Goal: Transaction & Acquisition: Purchase product/service

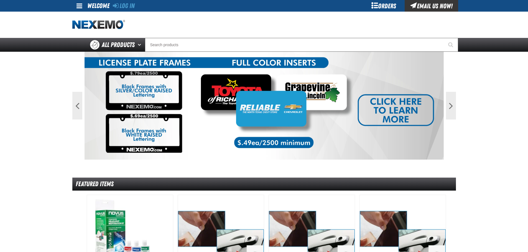
click at [136, 7] on div "Log In Log In Welcome Log In Orders Email Us Now!" at bounding box center [264, 6] width 388 height 12
click at [133, 6] on link "Log In" at bounding box center [124, 6] width 22 height 8
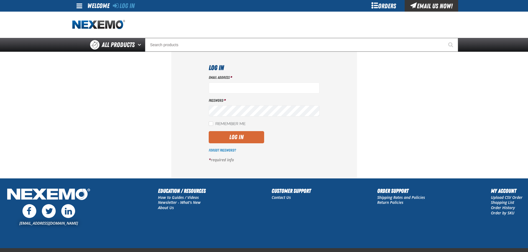
type input "lhernandez@vtaig.com"
click at [217, 137] on button "Log In" at bounding box center [236, 137] width 55 height 12
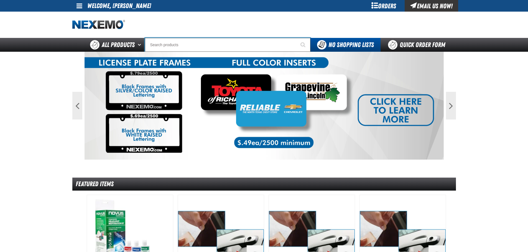
click at [217, 45] on input "Search" at bounding box center [227, 45] width 165 height 14
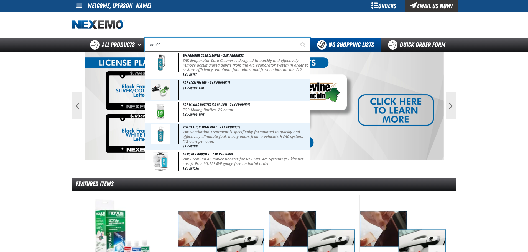
type input "ac100"
click at [296, 38] on button "Start Searching" at bounding box center [303, 45] width 14 height 14
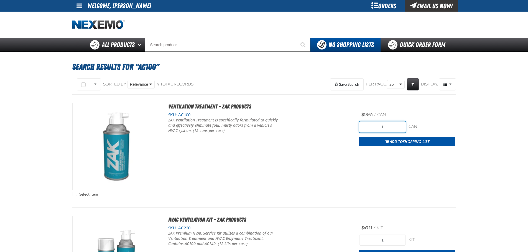
drag, startPoint x: 391, startPoint y: 124, endPoint x: 349, endPoint y: 132, distance: 42.6
click at [358, 131] on div "Select Item Ventilation Treatment - ZAK Products SKU: AC100 1" at bounding box center [263, 151] width 383 height 96
type input "3"
type input "60"
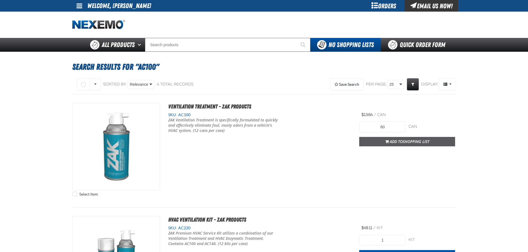
click at [410, 140] on span "Shopping List" at bounding box center [415, 141] width 27 height 5
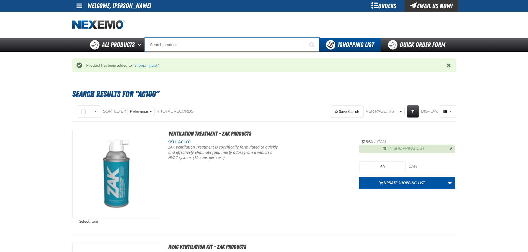
click at [188, 43] on input "Search" at bounding box center [232, 45] width 174 height 14
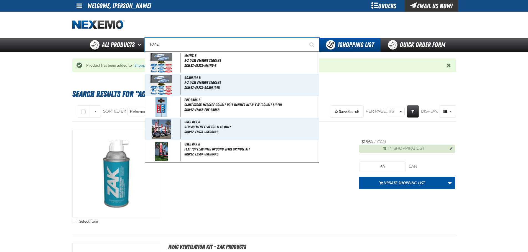
type input "b304"
click at [305, 38] on button "Start Searching" at bounding box center [312, 45] width 14 height 14
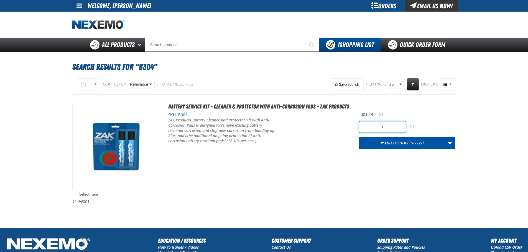
drag, startPoint x: 378, startPoint y: 129, endPoint x: 412, endPoint y: 131, distance: 33.9
click at [412, 131] on div "1 kit kit" at bounding box center [407, 127] width 96 height 11
type input "24"
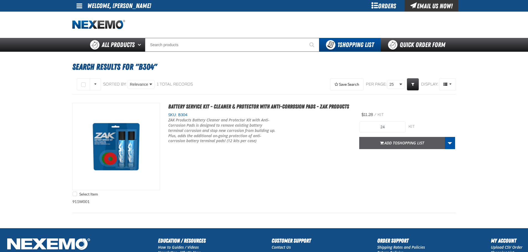
click at [409, 143] on span "Shopping List" at bounding box center [410, 142] width 27 height 5
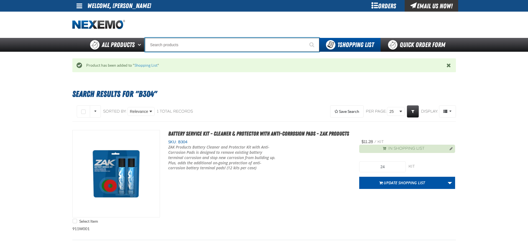
click at [209, 46] on input "Search" at bounding box center [232, 45] width 174 height 14
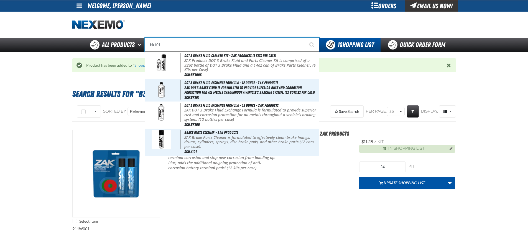
type input "bk101"
click at [305, 38] on button "Start Searching" at bounding box center [312, 45] width 14 height 14
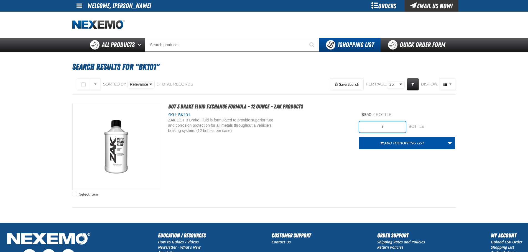
drag, startPoint x: 369, startPoint y: 127, endPoint x: 402, endPoint y: 132, distance: 33.7
click at [402, 132] on input "1" at bounding box center [382, 127] width 47 height 11
type input "2"
type input "36"
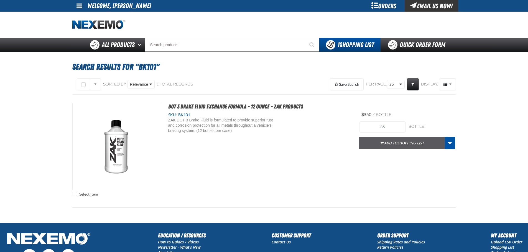
click at [404, 143] on span "Shopping List" at bounding box center [410, 142] width 27 height 5
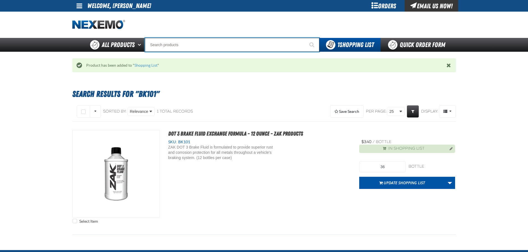
click at [214, 40] on input "Search" at bounding box center [232, 45] width 174 height 14
type input "c"
type input "c Alkaline Battery 1.5 Volt (12 per pack)"
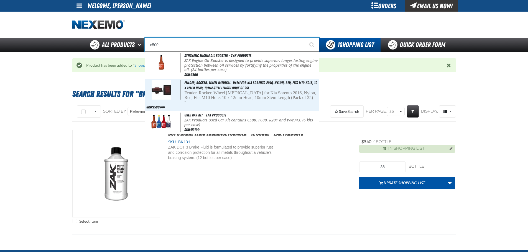
type input "c500"
click at [305, 38] on button "Start Searching" at bounding box center [312, 45] width 14 height 14
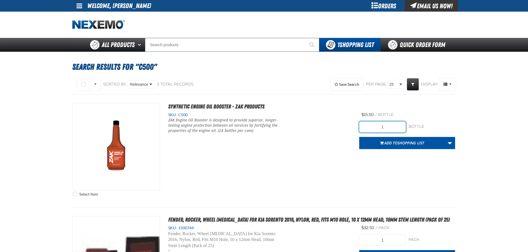
drag, startPoint x: 379, startPoint y: 128, endPoint x: 405, endPoint y: 133, distance: 26.8
click at [400, 128] on input "1" at bounding box center [382, 127] width 47 height 11
type input "192"
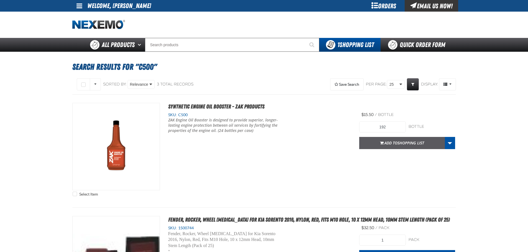
click at [400, 143] on span "Shopping List" at bounding box center [410, 142] width 27 height 5
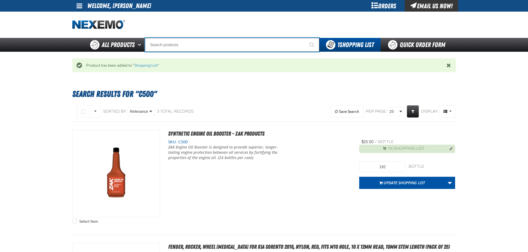
click at [208, 46] on input "Search" at bounding box center [232, 45] width 174 height 14
type input "r"
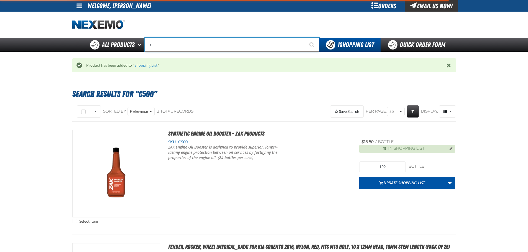
type input "rOADSIDE R"
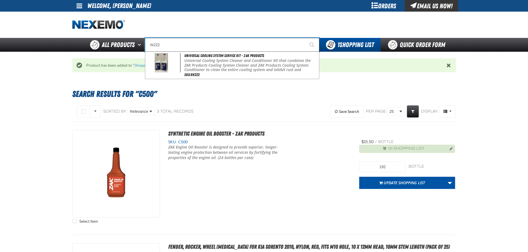
type input "rk222"
click at [305, 38] on button "Start Searching" at bounding box center [312, 45] width 14 height 14
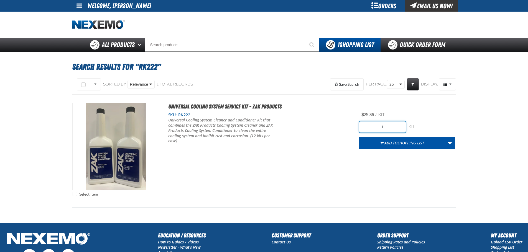
drag, startPoint x: 381, startPoint y: 127, endPoint x: 407, endPoint y: 127, distance: 26.0
click at [407, 127] on div "1 kit kit" at bounding box center [407, 127] width 96 height 11
type input "24"
click at [398, 144] on span "Shopping List" at bounding box center [410, 142] width 27 height 5
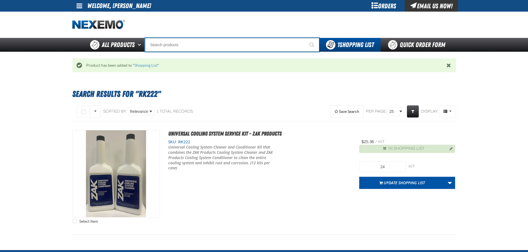
click at [176, 48] on input "Search" at bounding box center [232, 45] width 174 height 14
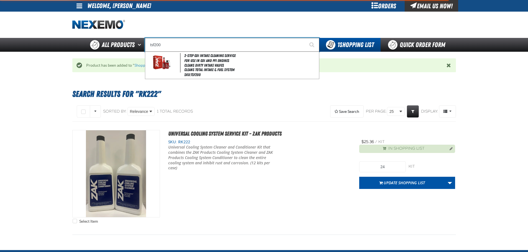
type input "tsf200"
click at [305, 38] on button "Start Searching" at bounding box center [312, 45] width 14 height 14
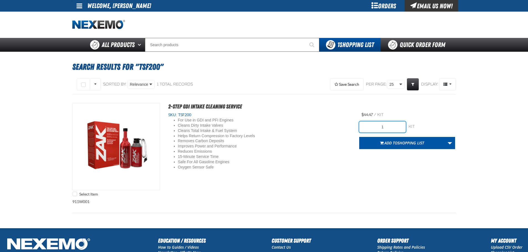
drag, startPoint x: 379, startPoint y: 127, endPoint x: 398, endPoint y: 122, distance: 20.1
click at [398, 122] on input "1" at bounding box center [382, 127] width 47 height 11
type input "24"
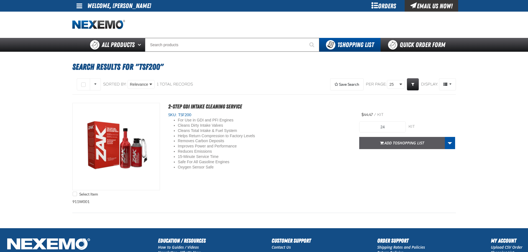
click at [406, 144] on span "Shopping List" at bounding box center [410, 142] width 27 height 5
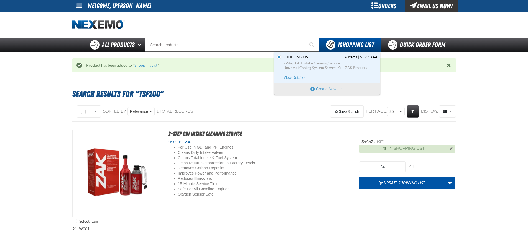
click at [345, 67] on span "Universal Cooling System Service Kit - ZAK Products" at bounding box center [330, 68] width 94 height 5
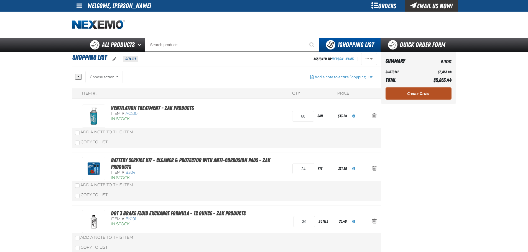
click at [426, 90] on link "Create Order" at bounding box center [418, 94] width 66 height 12
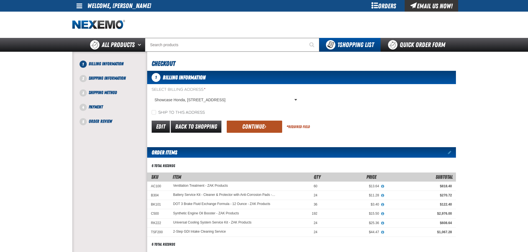
click at [262, 124] on button "Continue" at bounding box center [254, 127] width 55 height 12
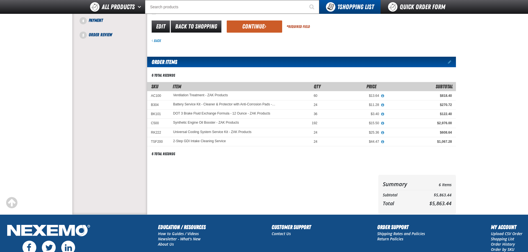
scroll to position [55, 0]
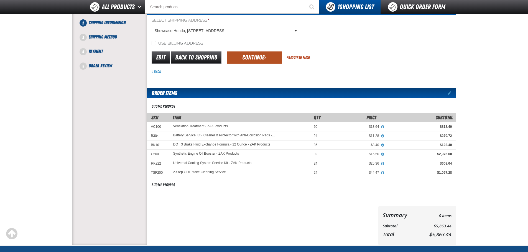
click at [253, 63] on button "Continue" at bounding box center [254, 58] width 55 height 12
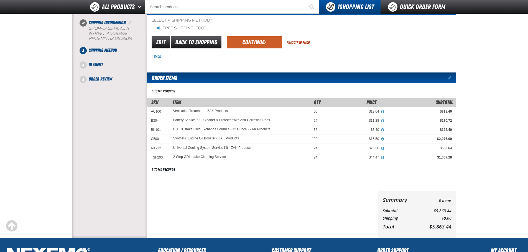
click at [241, 44] on button "Continue" at bounding box center [254, 42] width 55 height 12
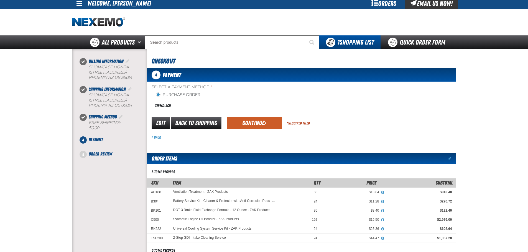
scroll to position [0, 0]
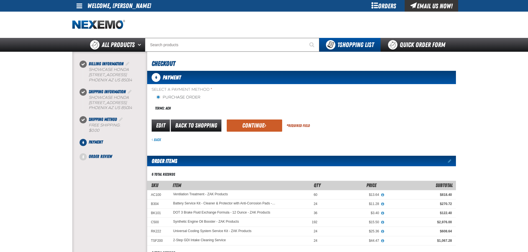
click at [248, 119] on div "Edit Back to Shopping Continue * Required Field" at bounding box center [301, 126] width 309 height 14
click at [247, 122] on button "Continue" at bounding box center [254, 126] width 55 height 12
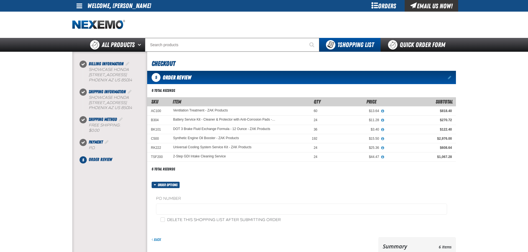
click at [189, 216] on fieldset "PO Number" at bounding box center [301, 206] width 291 height 21
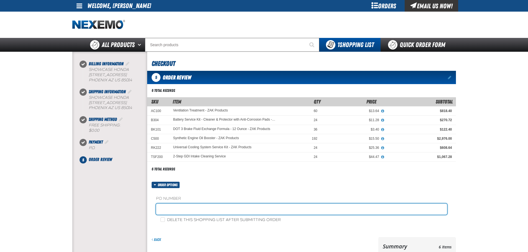
click at [201, 211] on input "text" at bounding box center [301, 209] width 291 height 11
type input "s"
type input "STOCK0930"
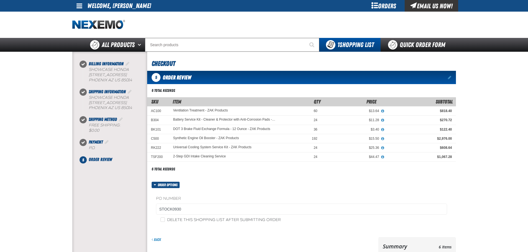
click at [245, 223] on label "Delete this shopping list after submitting order" at bounding box center [220, 220] width 120 height 5
click at [165, 222] on input "Delete this shopping list after submitting order" at bounding box center [162, 220] width 4 height 4
checkbox input "true"
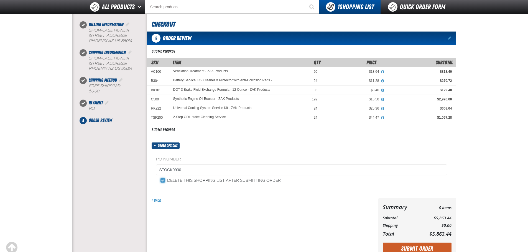
scroll to position [111, 0]
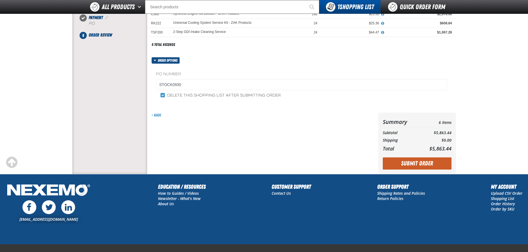
click at [426, 161] on button "Submit Order" at bounding box center [416, 164] width 69 height 12
